Goal: Information Seeking & Learning: Find specific fact

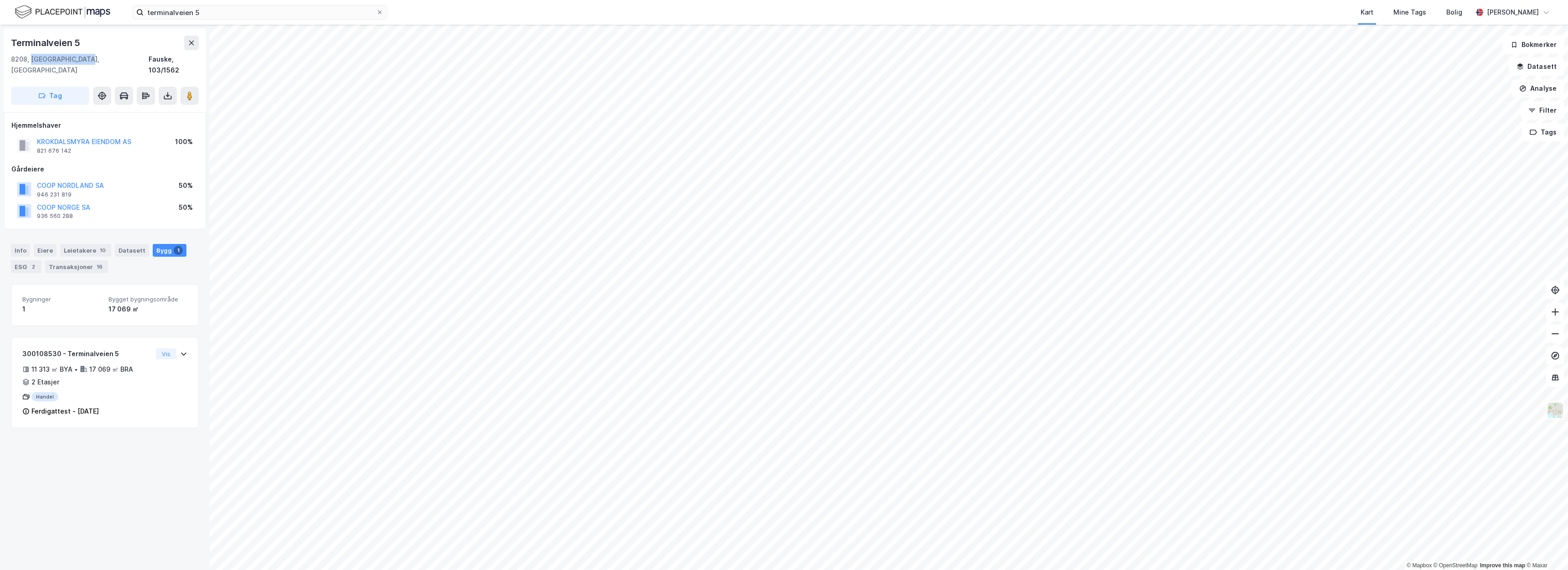
click at [111, 55] on div "[STREET_ADDRESS]" at bounding box center [105, 64] width 188 height 22
drag, startPoint x: 97, startPoint y: 62, endPoint x: 0, endPoint y: 36, distance: 100.4
click at [0, 36] on div "Terminalveien 5 8208, [GEOGRAPHIC_DATA], [GEOGRAPHIC_DATA] Fauske, 103/1562 Tag…" at bounding box center [105, 297] width 210 height 545
copy div "Terminalveien 5 8208, Fauske, Nordland"
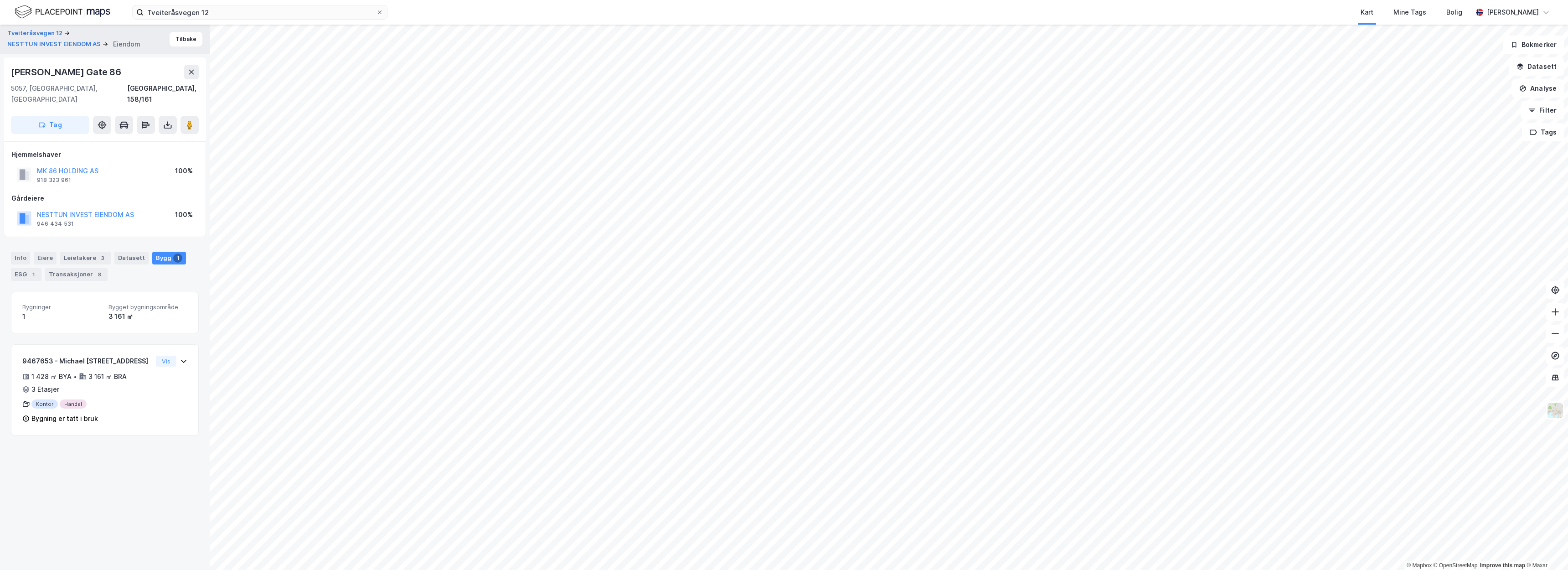
click at [153, 65] on div "Michael Krohns Gate 86" at bounding box center [105, 71] width 188 height 15
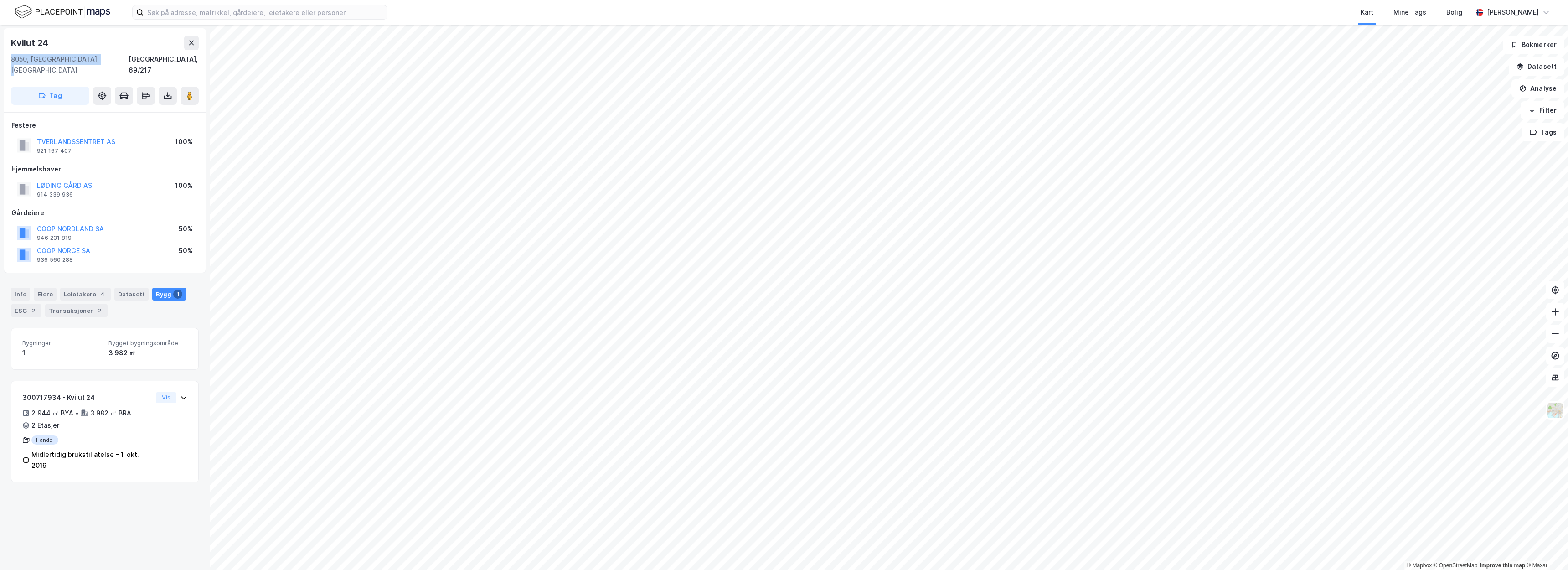
click at [112, 57] on div "8050, Tverlandet, Nordland Bodø, 69/217" at bounding box center [105, 64] width 188 height 22
drag, startPoint x: 71, startPoint y: 53, endPoint x: 0, endPoint y: 40, distance: 72.2
click at [0, 40] on div "Kvilut 24 8050, Tverlandet, Nordland Bodø, 69/217 Tag Festere TVERLANDSSENTRET …" at bounding box center [105, 297] width 210 height 545
copy div "Kvilut 24 8050, Tverlandet, Nordland"
click at [147, 45] on div "Kvilut 24" at bounding box center [105, 43] width 188 height 15
